Goal: Task Accomplishment & Management: Use online tool/utility

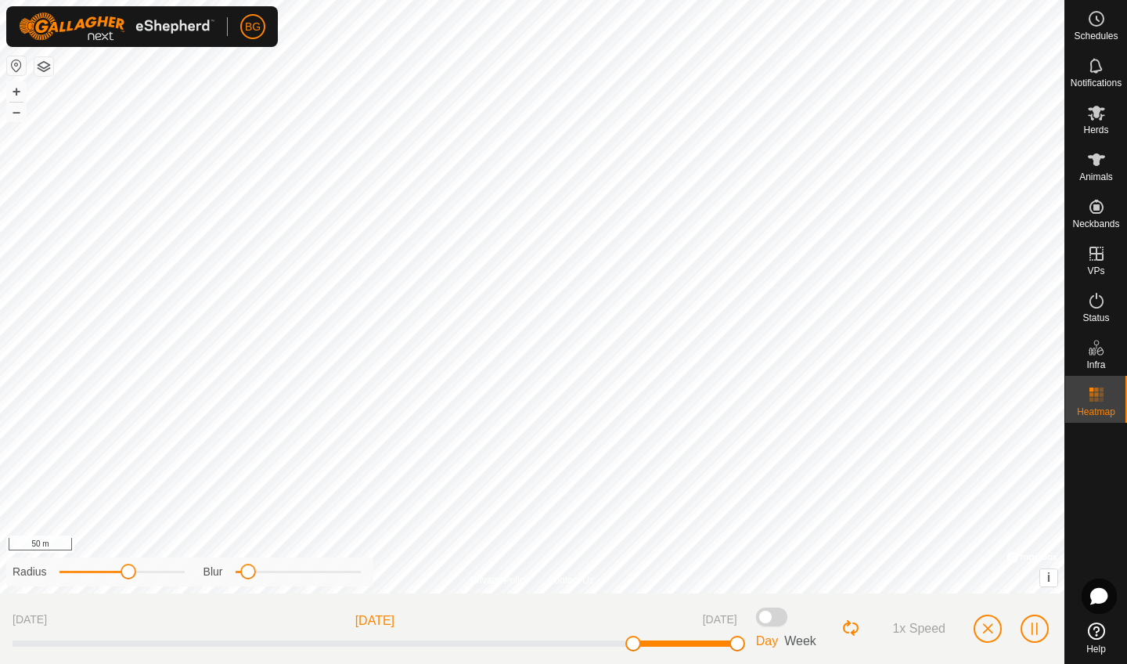
click at [990, 630] on span "button" at bounding box center [987, 628] width 13 height 13
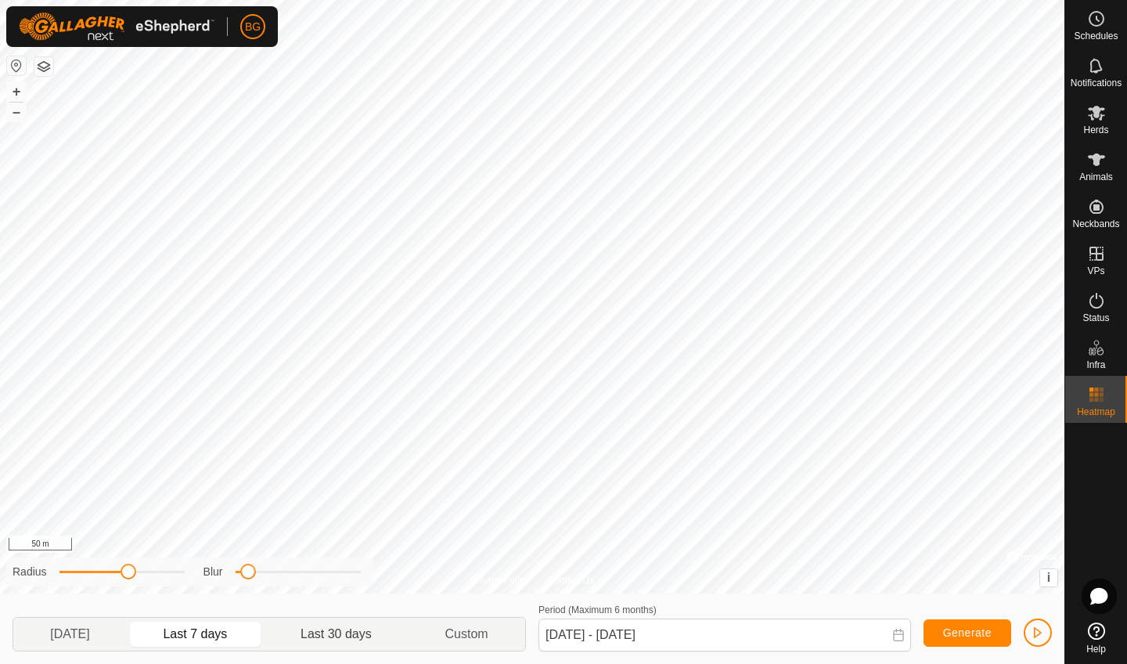
click at [338, 626] on p-togglebutton "Last 30 days" at bounding box center [337, 633] width 144 height 33
type input "[DATE] - [DATE]"
click at [338, 626] on p-togglebutton "Last 30 days" at bounding box center [337, 633] width 144 height 33
click at [1099, 159] on icon at bounding box center [1096, 159] width 17 height 13
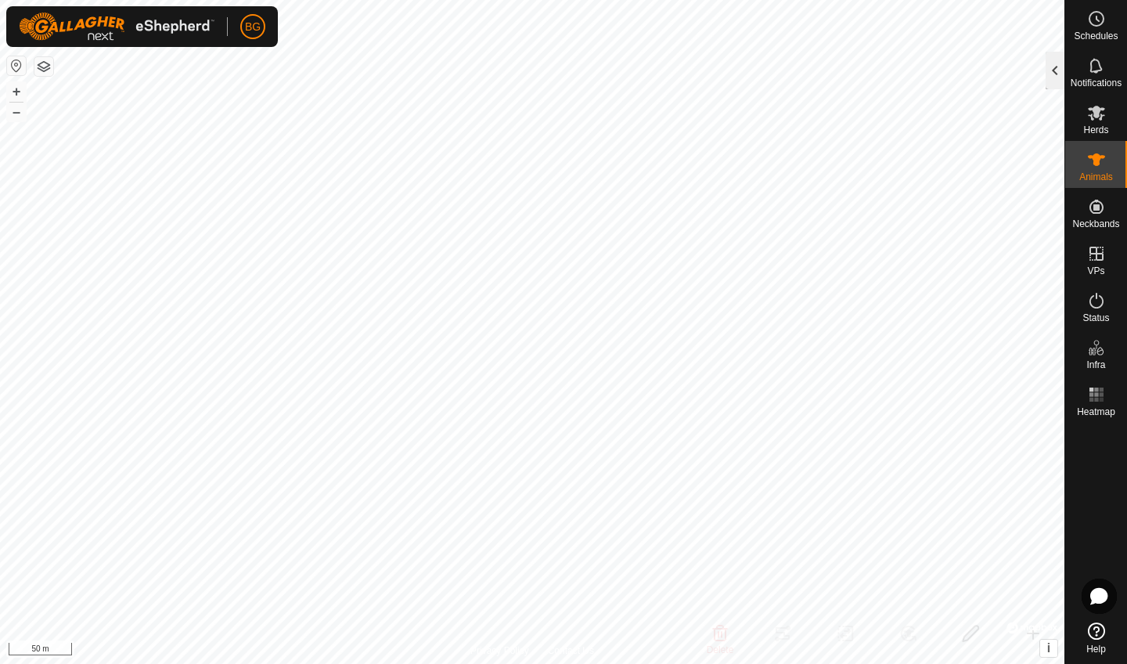
click at [1061, 72] on div at bounding box center [1055, 71] width 19 height 38
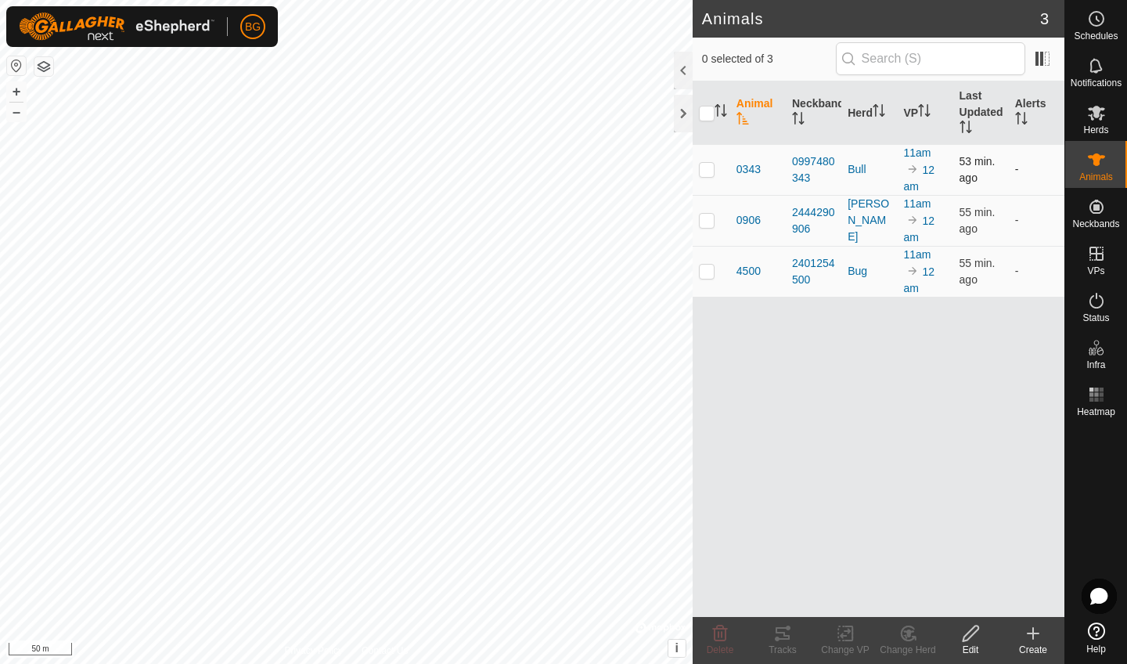
click at [711, 173] on p-checkbox at bounding box center [707, 169] width 16 height 13
checkbox input "true"
click at [708, 112] on input "checkbox" at bounding box center [707, 114] width 16 height 16
checkbox input "true"
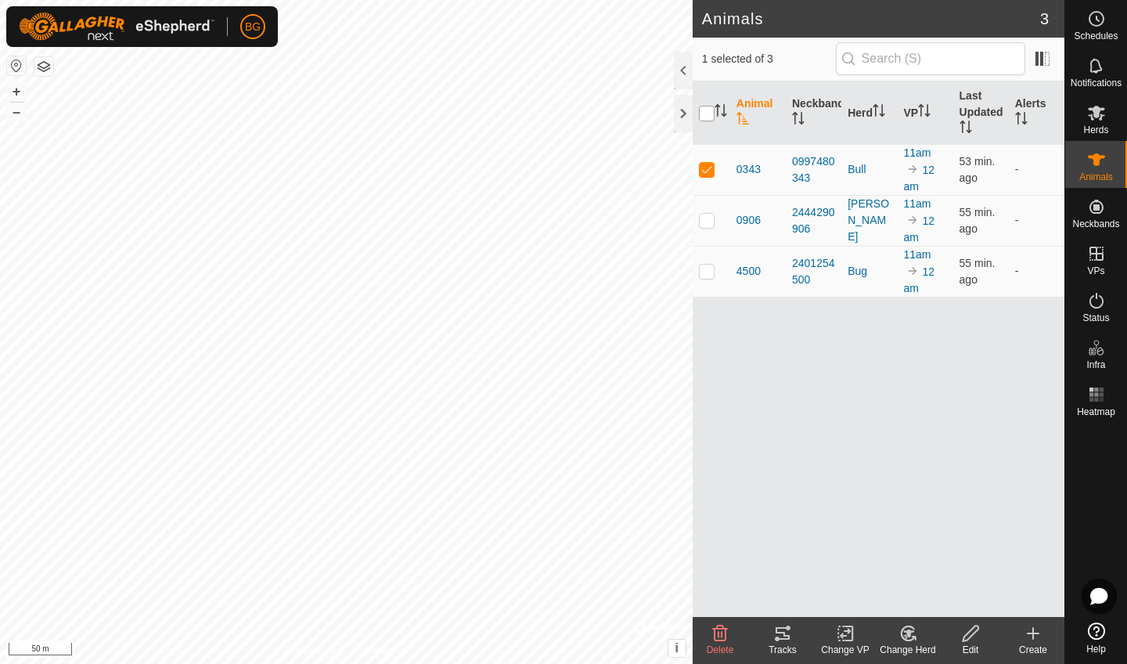
checkbox input "true"
click at [778, 642] on div "Tracks" at bounding box center [782, 649] width 63 height 14
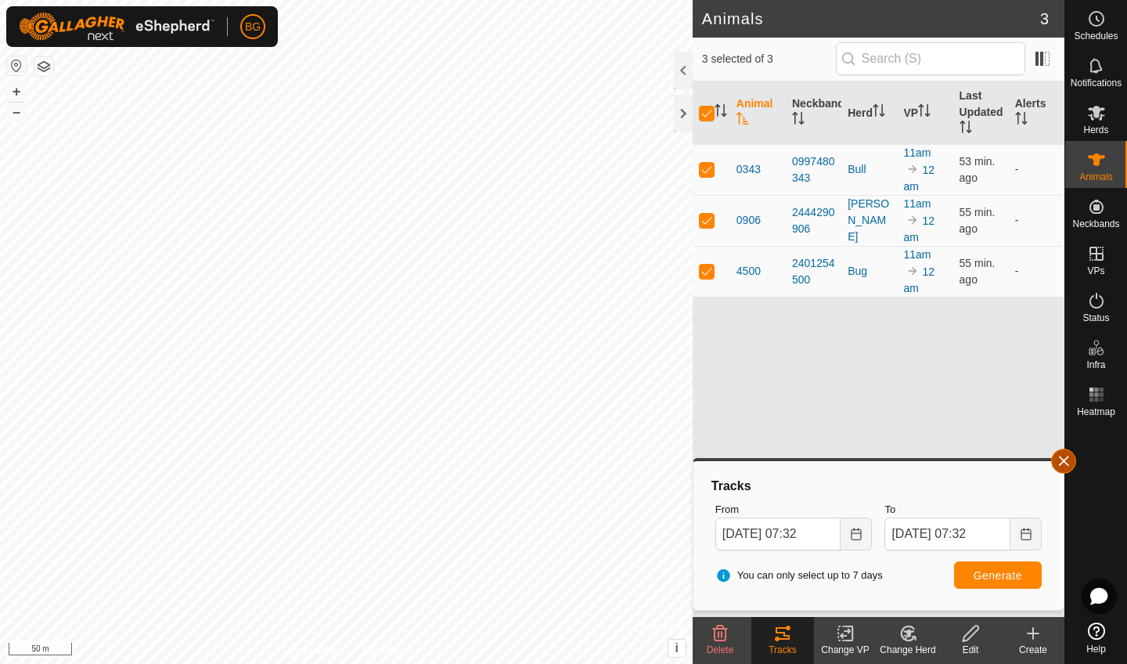
click at [1056, 462] on button "button" at bounding box center [1063, 460] width 25 height 25
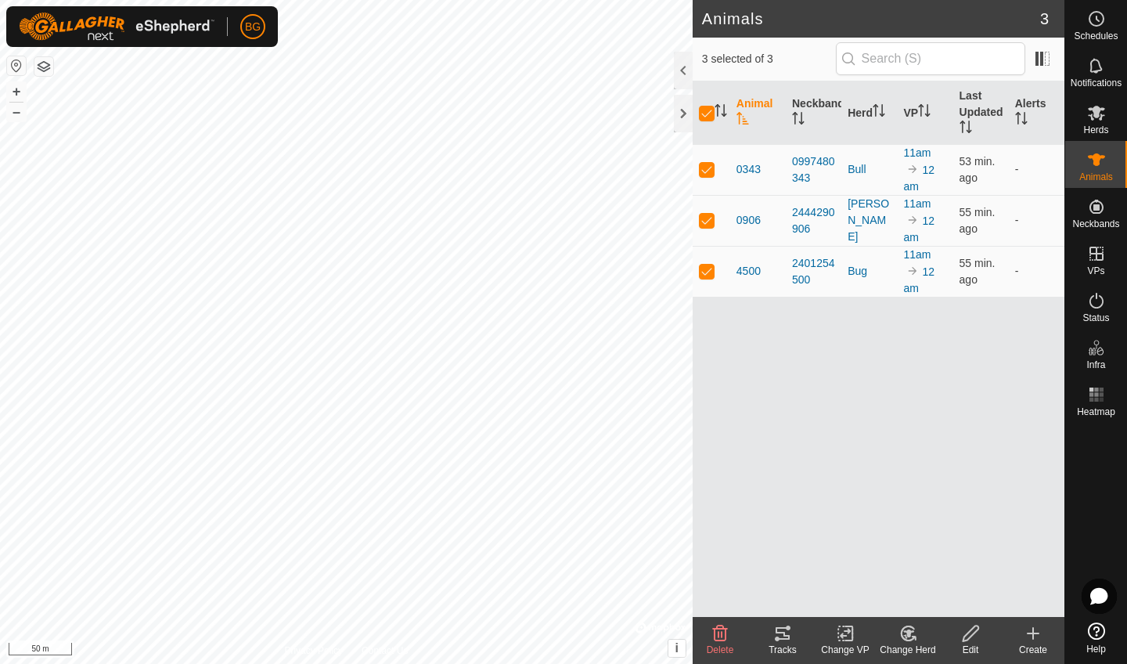
click at [772, 631] on tracks-svg-icon at bounding box center [782, 633] width 63 height 19
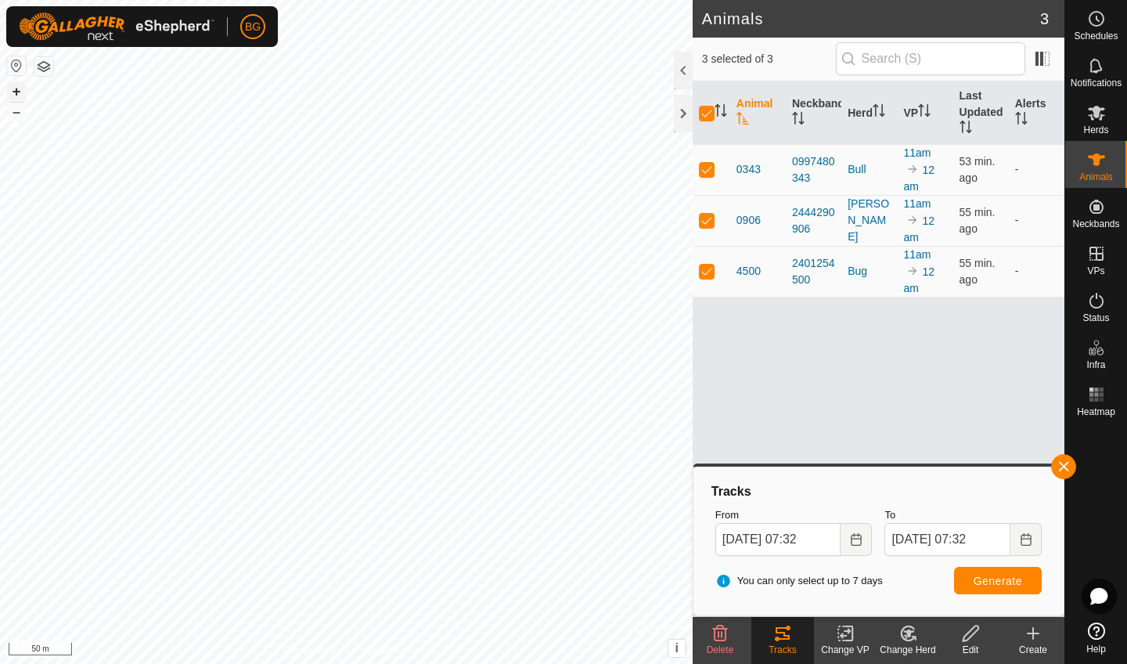
click at [19, 95] on button "+" at bounding box center [16, 91] width 19 height 19
click at [17, 93] on button "+" at bounding box center [16, 91] width 19 height 19
click at [710, 225] on p-checkbox at bounding box center [707, 220] width 16 height 13
checkbox input "false"
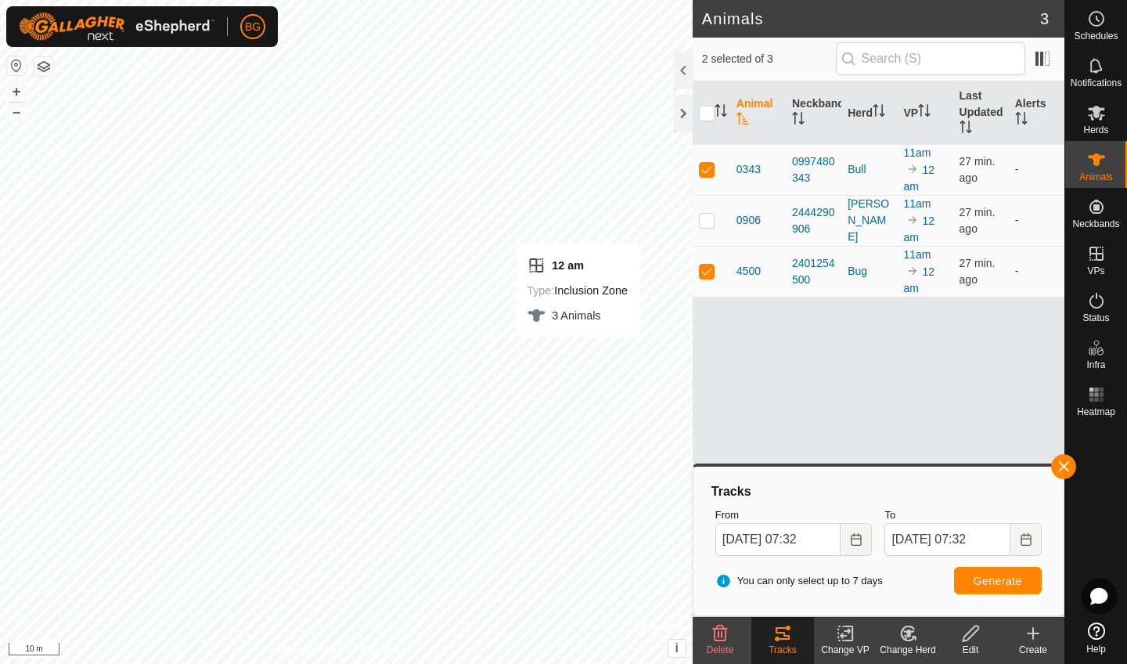
click at [986, 578] on span "Generate" at bounding box center [998, 580] width 49 height 13
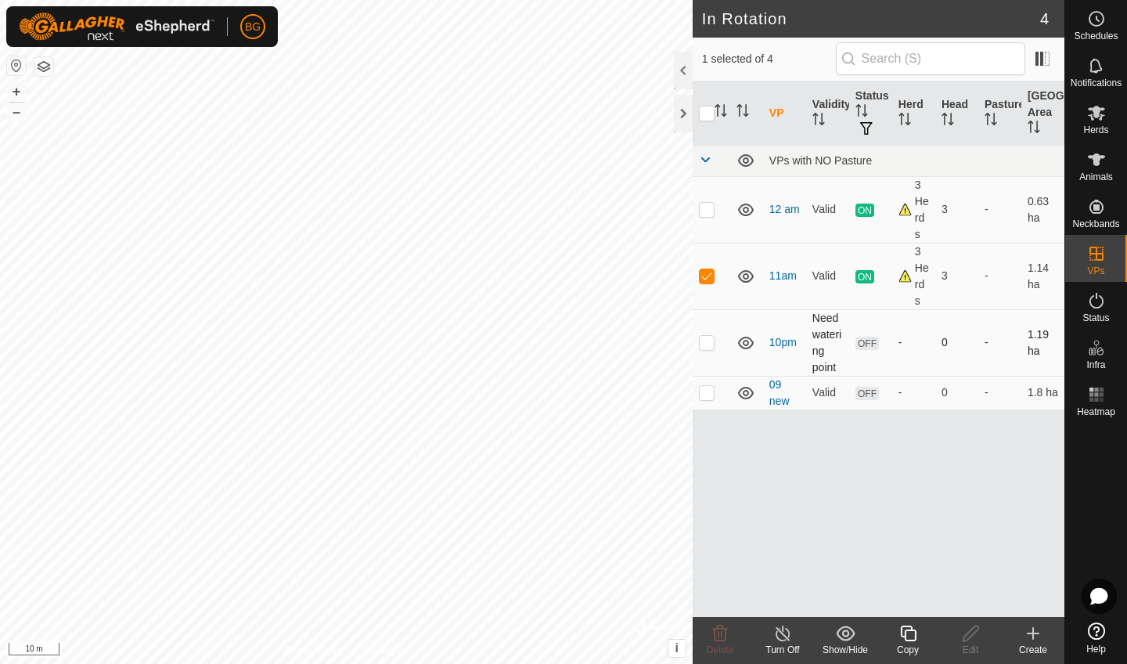
click at [711, 346] on p-checkbox at bounding box center [707, 342] width 16 height 13
checkbox input "true"
click at [706, 282] on p-checkbox at bounding box center [707, 275] width 16 height 13
checkbox input "false"
click at [705, 348] on p-checkbox at bounding box center [707, 342] width 16 height 13
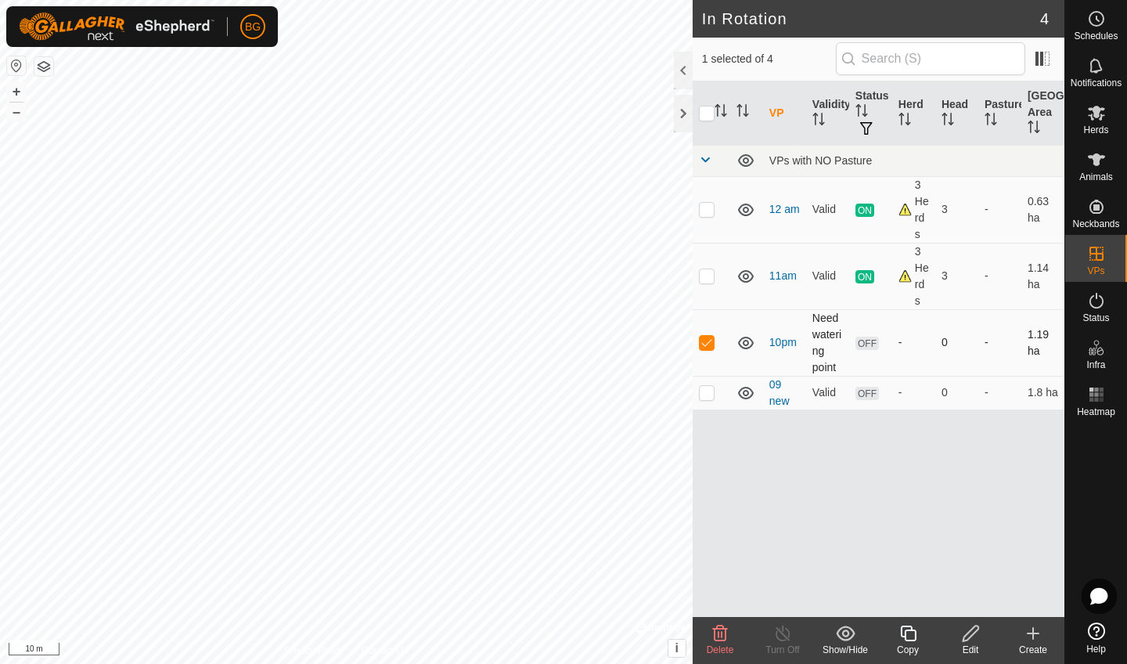
checkbox input "false"
click at [1096, 172] on span "Animals" at bounding box center [1096, 176] width 34 height 9
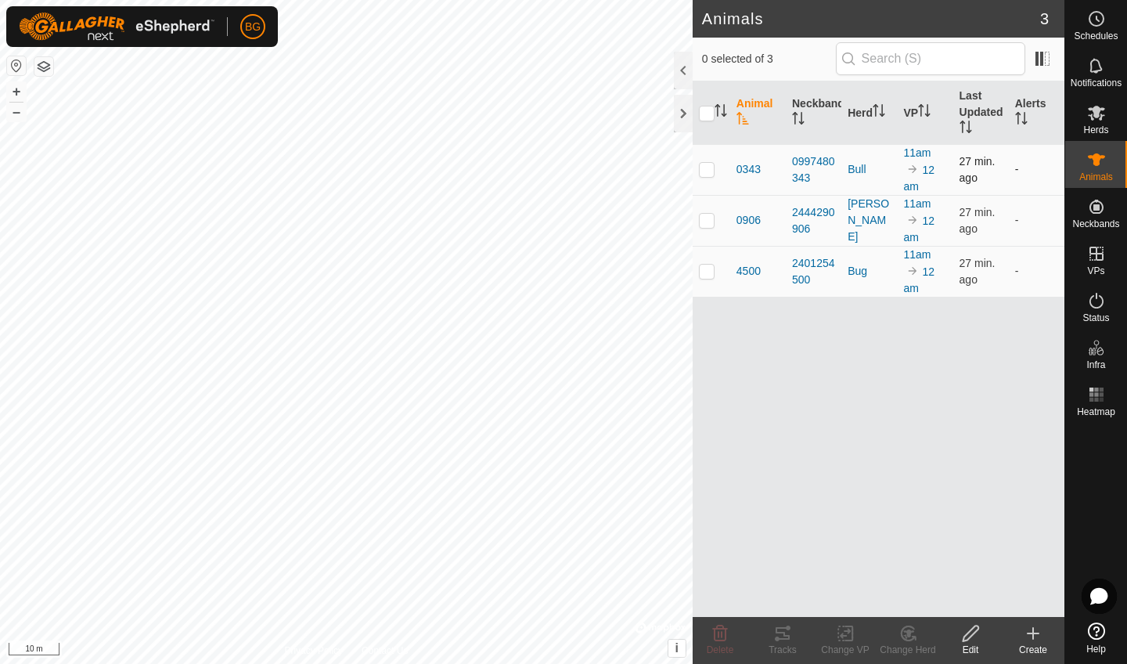
click at [703, 169] on p-checkbox at bounding box center [707, 169] width 16 height 13
checkbox input "true"
click at [782, 634] on icon at bounding box center [782, 633] width 19 height 19
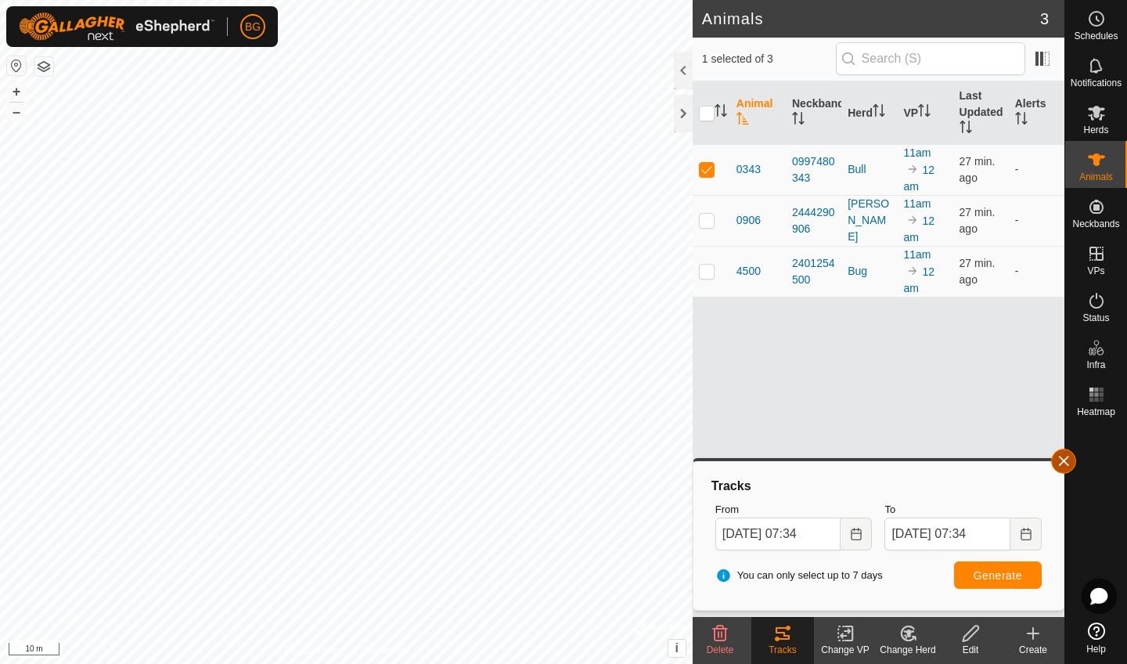
click at [1063, 462] on button "button" at bounding box center [1063, 460] width 25 height 25
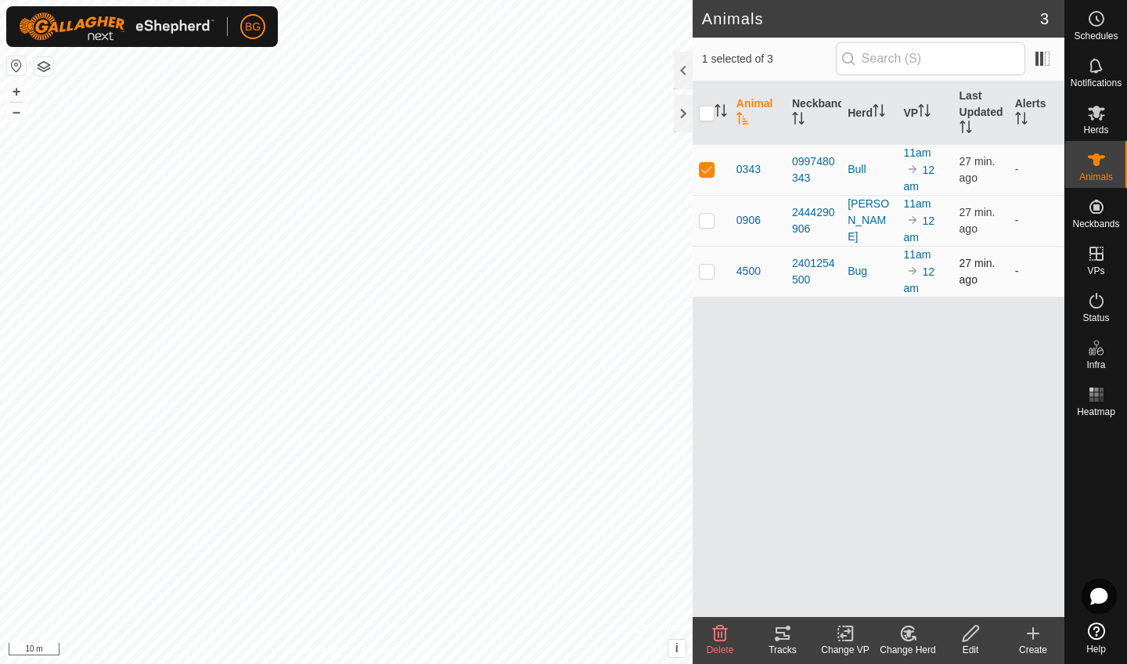
click at [707, 274] on p-checkbox at bounding box center [707, 271] width 16 height 13
checkbox input "true"
click at [713, 171] on p-checkbox at bounding box center [707, 169] width 16 height 13
checkbox input "false"
click at [775, 646] on div "Tracks" at bounding box center [782, 649] width 63 height 14
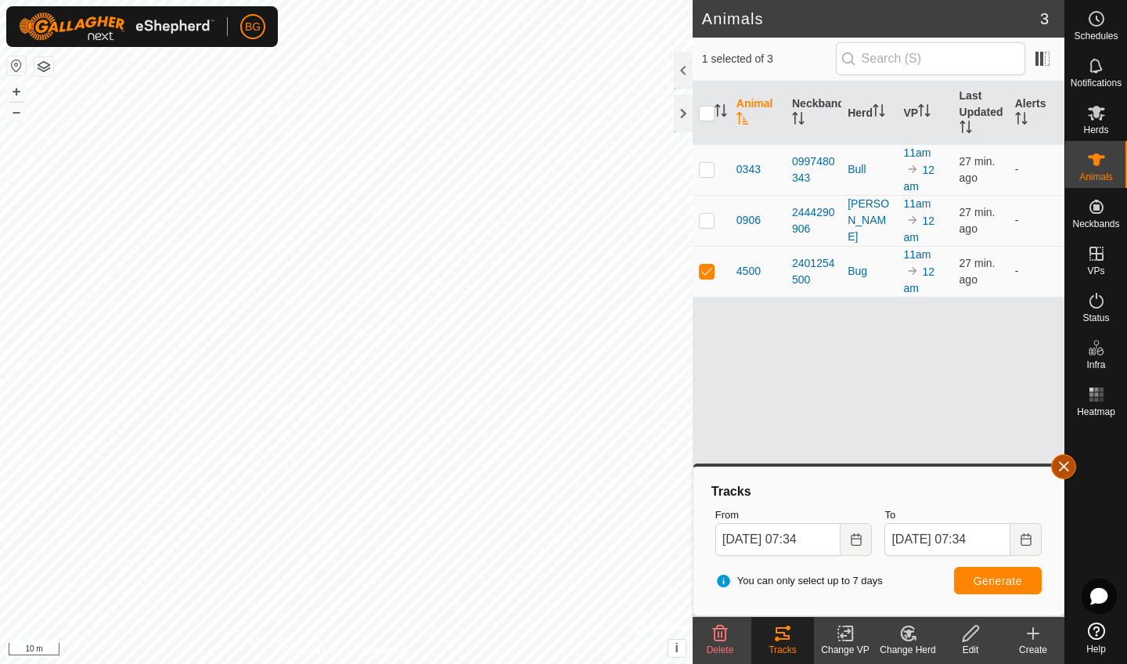
click at [1059, 466] on button "button" at bounding box center [1063, 466] width 25 height 25
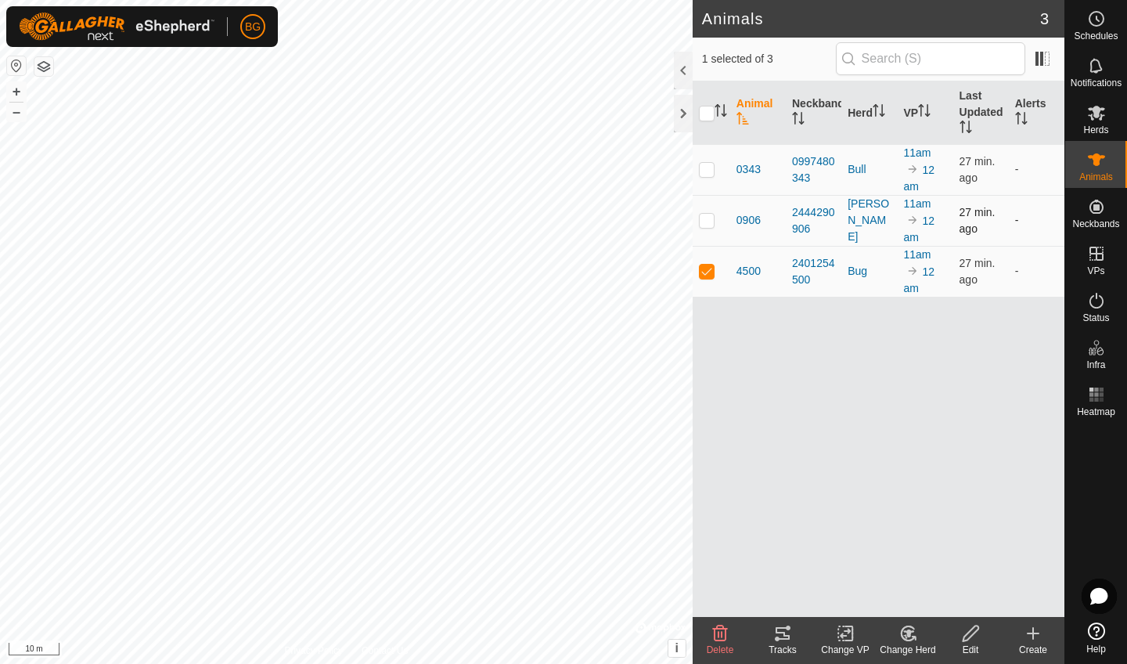
click at [707, 221] on p-checkbox at bounding box center [707, 220] width 16 height 13
checkbox input "true"
click at [784, 633] on icon at bounding box center [783, 633] width 14 height 13
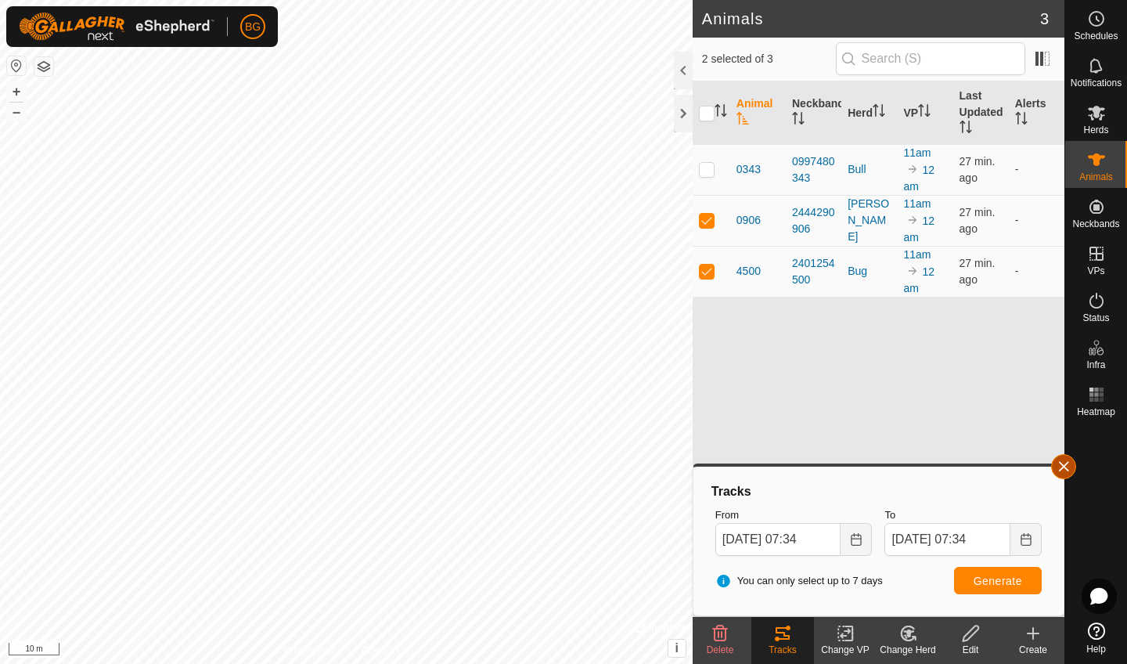
click at [1066, 462] on button "button" at bounding box center [1063, 466] width 25 height 25
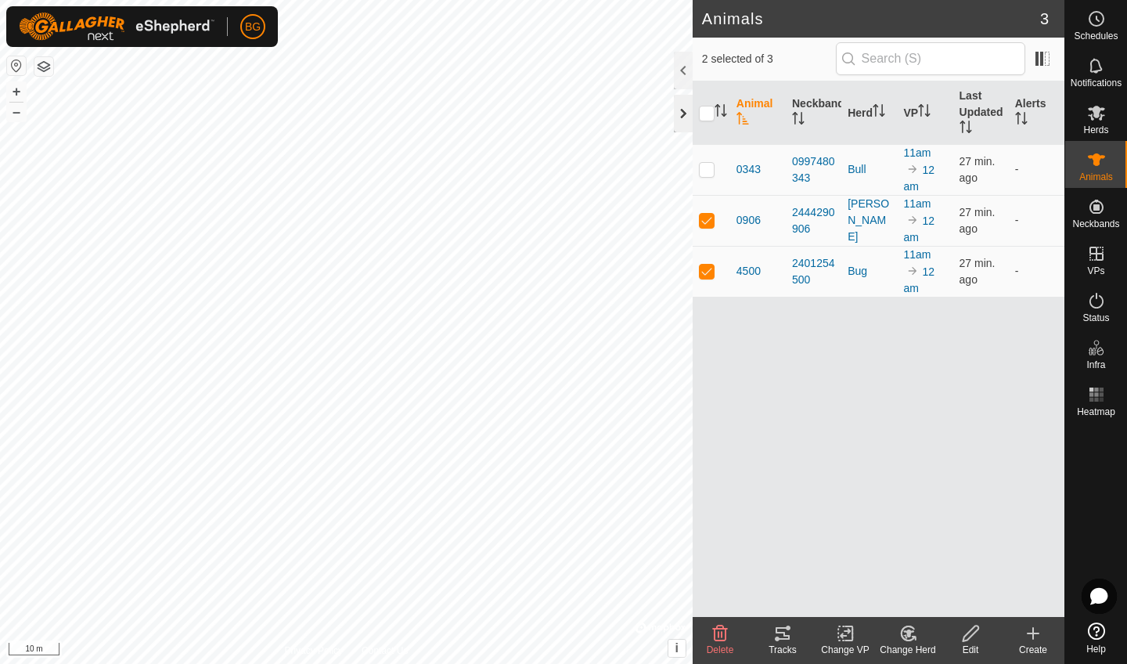
click at [680, 128] on div at bounding box center [683, 114] width 19 height 38
